Goal: Task Accomplishment & Management: Manage account settings

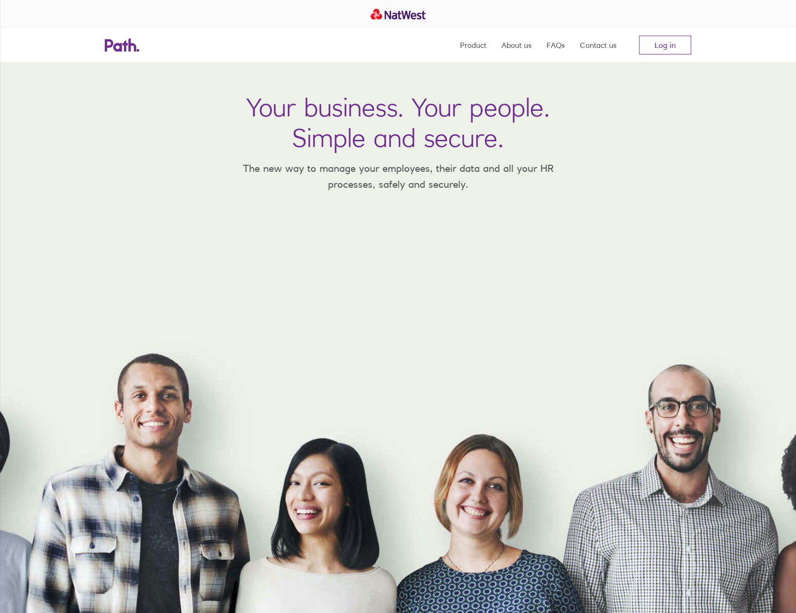
click at [666, 40] on link "Log in" at bounding box center [665, 45] width 52 height 19
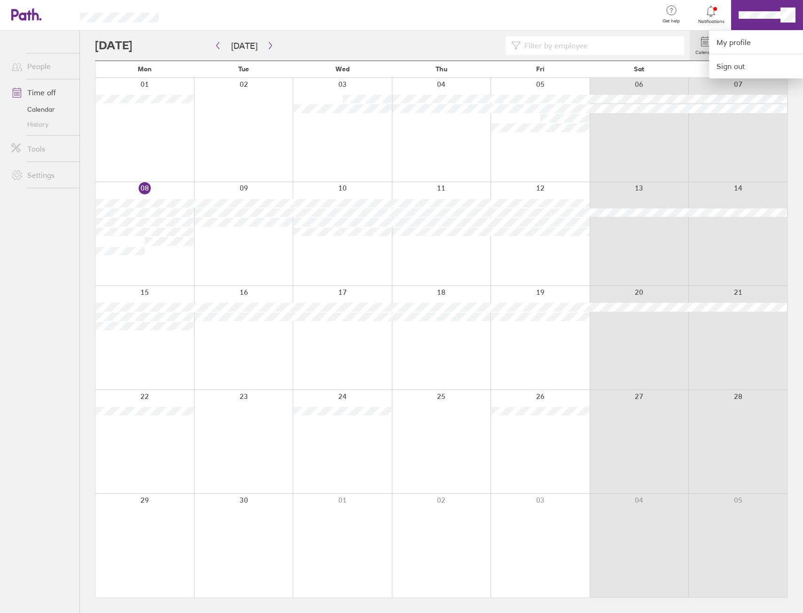
click at [383, 4] on div at bounding box center [412, 15] width 477 height 31
click at [43, 89] on div at bounding box center [401, 306] width 803 height 613
click at [47, 92] on link "Time off" at bounding box center [42, 92] width 76 height 19
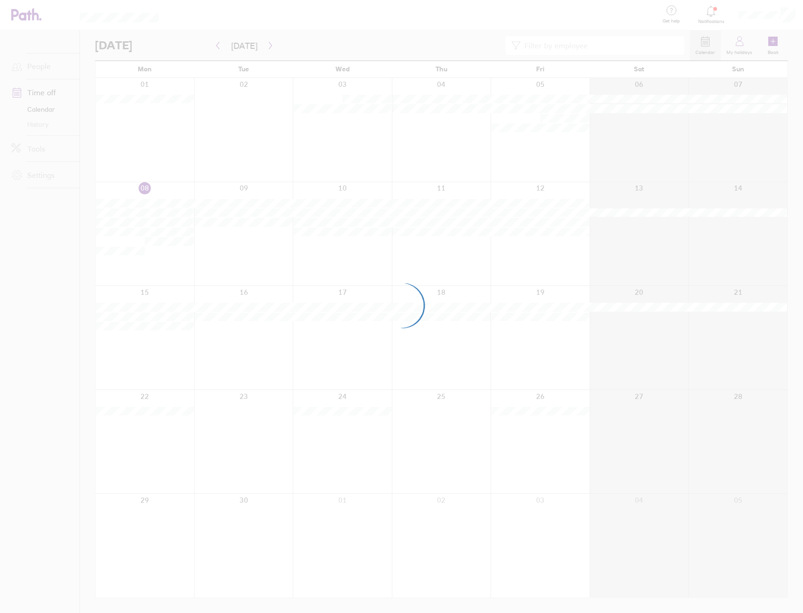
click at [785, 14] on div at bounding box center [401, 306] width 803 height 613
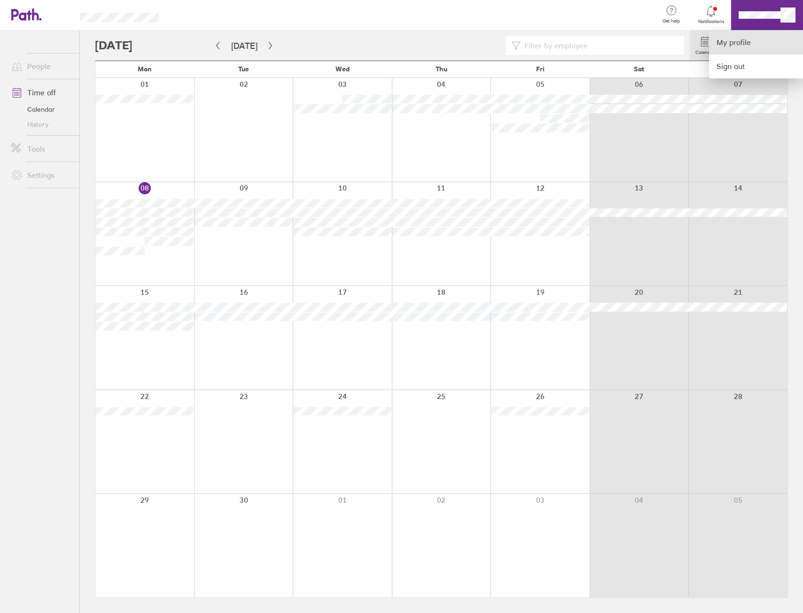
click at [755, 46] on link "My profile" at bounding box center [756, 43] width 94 height 24
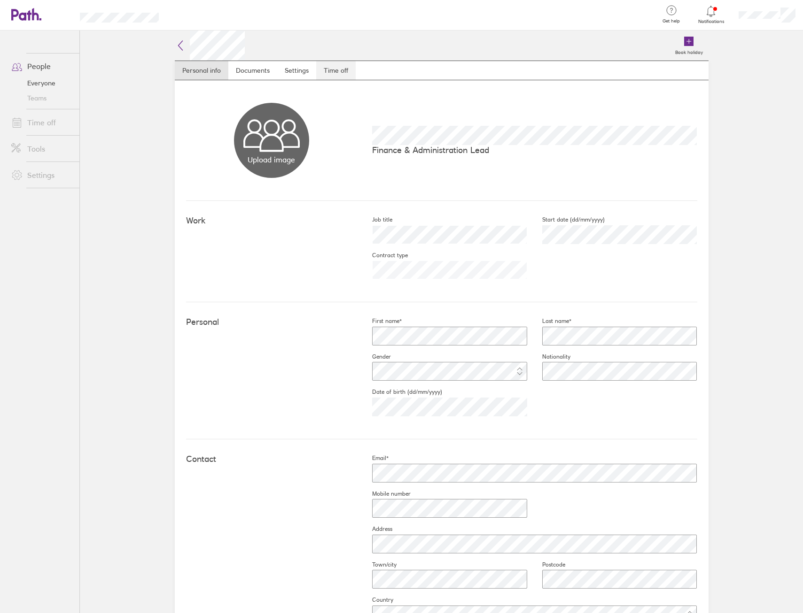
click at [331, 74] on link "Time off" at bounding box center [335, 70] width 39 height 19
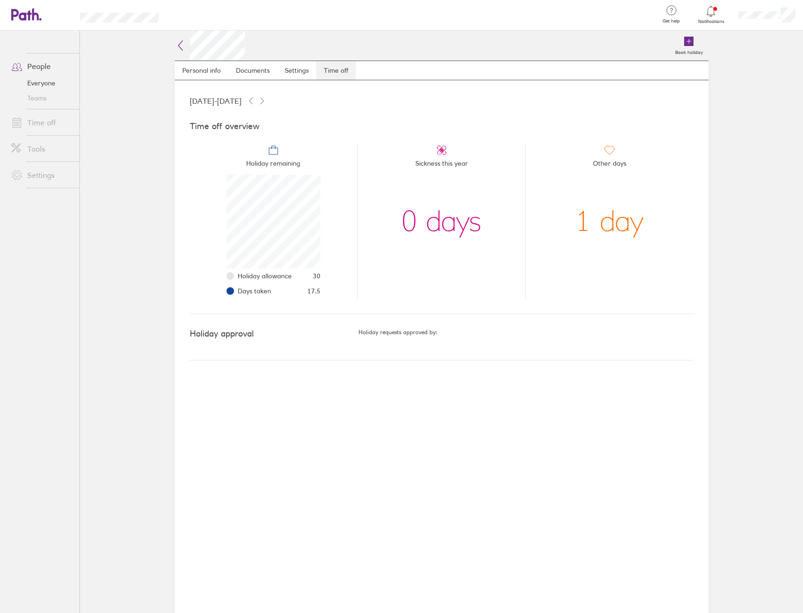
scroll to position [94, 94]
click at [212, 79] on link "Personal info" at bounding box center [202, 70] width 54 height 19
